Goal: Transaction & Acquisition: Purchase product/service

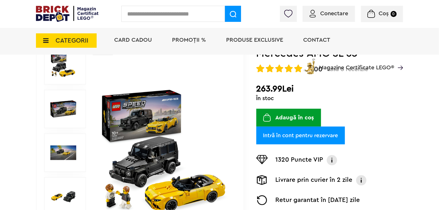
scroll to position [86, 0]
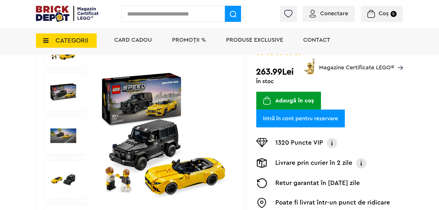
click at [64, 88] on img at bounding box center [63, 92] width 26 height 26
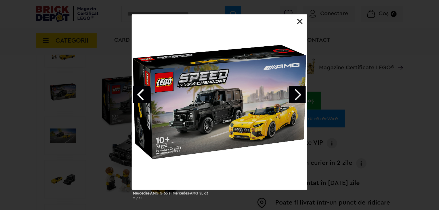
click at [300, 21] on link at bounding box center [300, 22] width 6 height 6
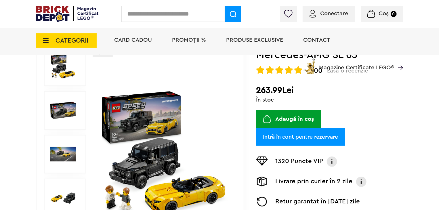
scroll to position [58, 0]
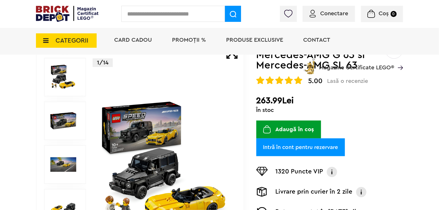
click at [190, 37] on span "PROMOȚII %" at bounding box center [189, 40] width 34 height 6
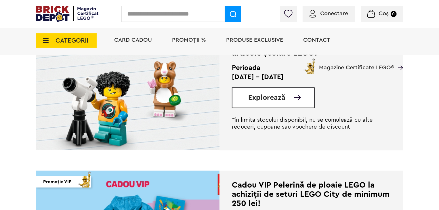
scroll to position [173, 0]
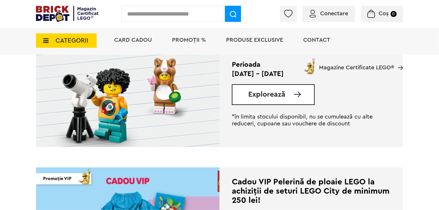
click at [269, 95] on span "Explorează" at bounding box center [266, 94] width 37 height 7
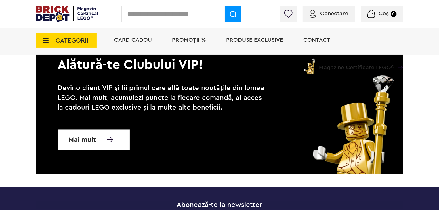
scroll to position [2589, 0]
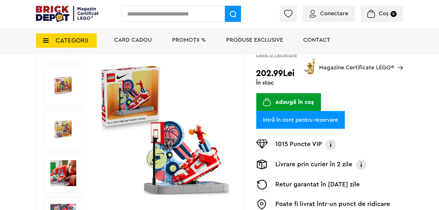
scroll to position [86, 0]
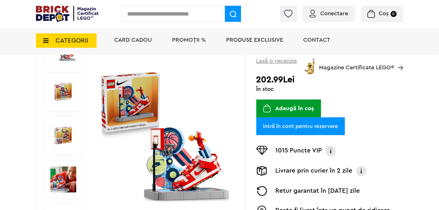
click at [291, 110] on button "Adaugă în coș" at bounding box center [288, 109] width 65 height 18
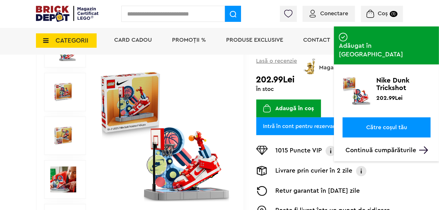
click at [377, 146] on p "Continuă cumpărăturile" at bounding box center [388, 149] width 85 height 7
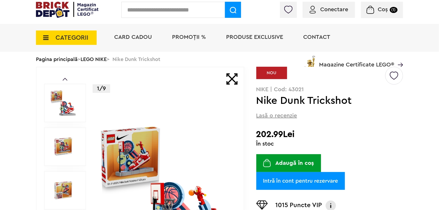
scroll to position [29, 0]
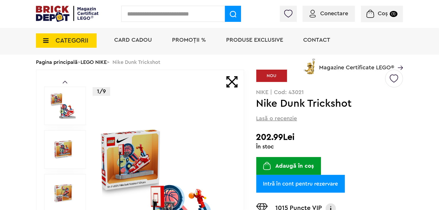
click at [191, 39] on span "PROMOȚII %" at bounding box center [189, 40] width 34 height 6
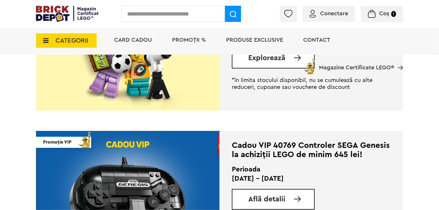
scroll to position [662, 0]
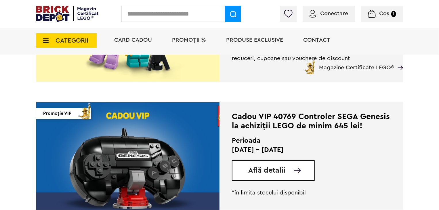
click at [274, 171] on span "Află detalii" at bounding box center [266, 170] width 37 height 7
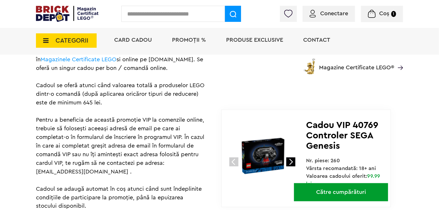
scroll to position [374, 0]
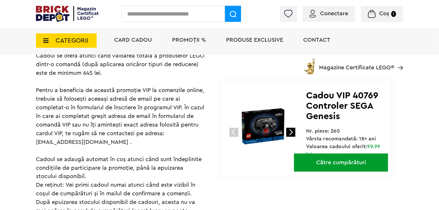
click at [338, 164] on link "Către cumpărături" at bounding box center [341, 163] width 94 height 18
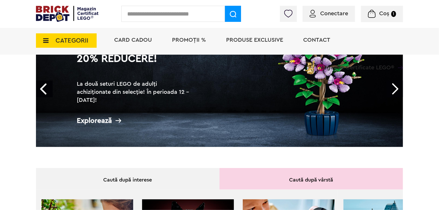
scroll to position [58, 0]
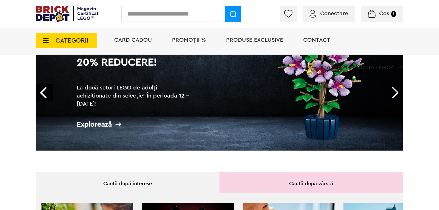
click at [187, 39] on span "PROMOȚII %" at bounding box center [189, 40] width 34 height 6
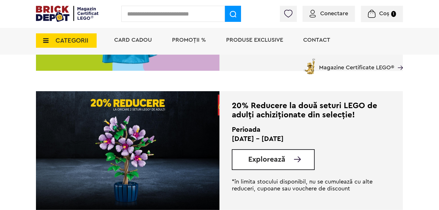
scroll to position [432, 0]
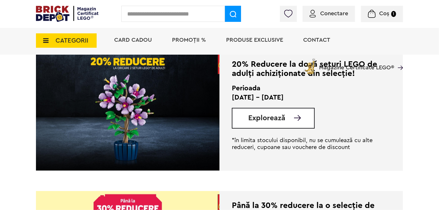
click at [273, 120] on span "Explorează" at bounding box center [266, 118] width 37 height 7
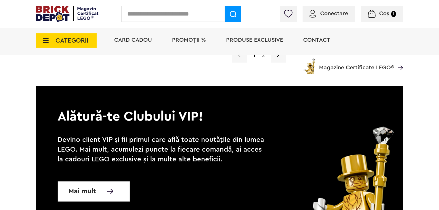
scroll to position [4896, 0]
